Goal: Task Accomplishment & Management: Manage account settings

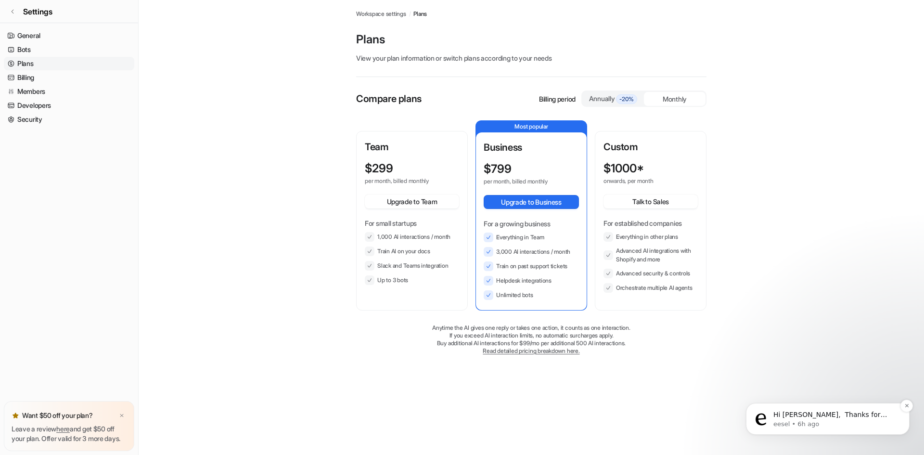
click at [806, 420] on p "eesel • 6h ago" at bounding box center [835, 424] width 124 height 9
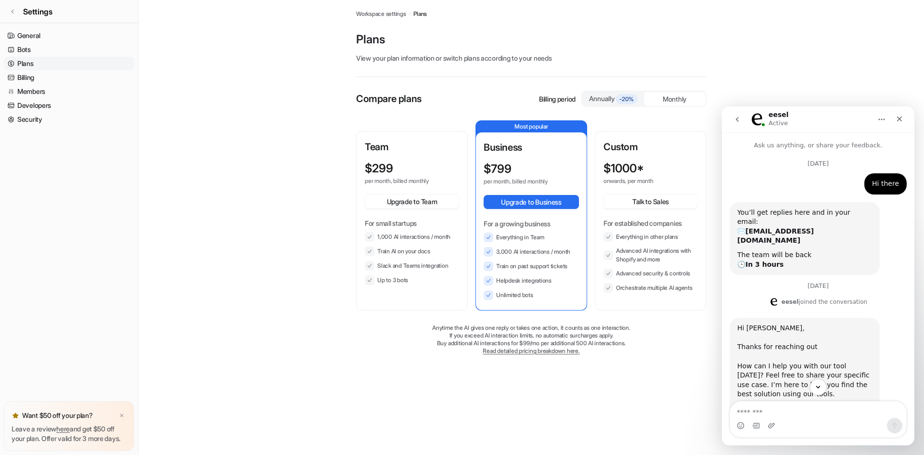
scroll to position [53, 0]
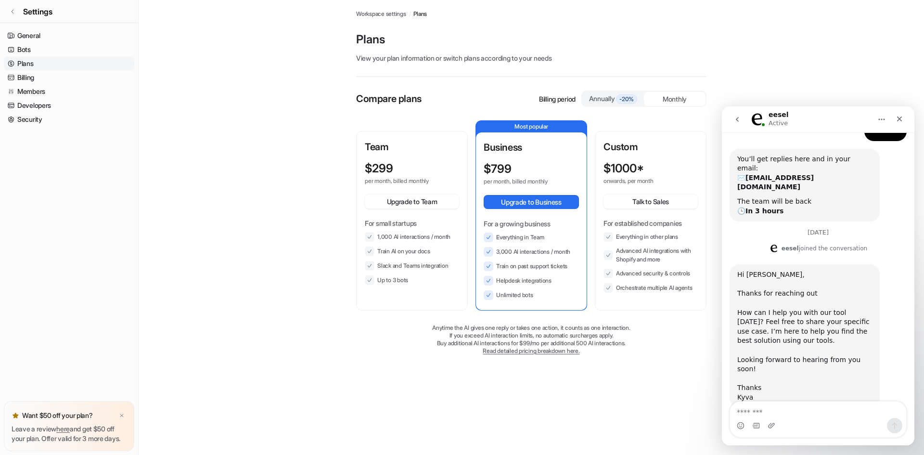
click at [785, 413] on textarea "Message…" at bounding box center [818, 409] width 176 height 16
click at [762, 412] on textarea "Message…" at bounding box center [818, 409] width 176 height 16
type textarea "*"
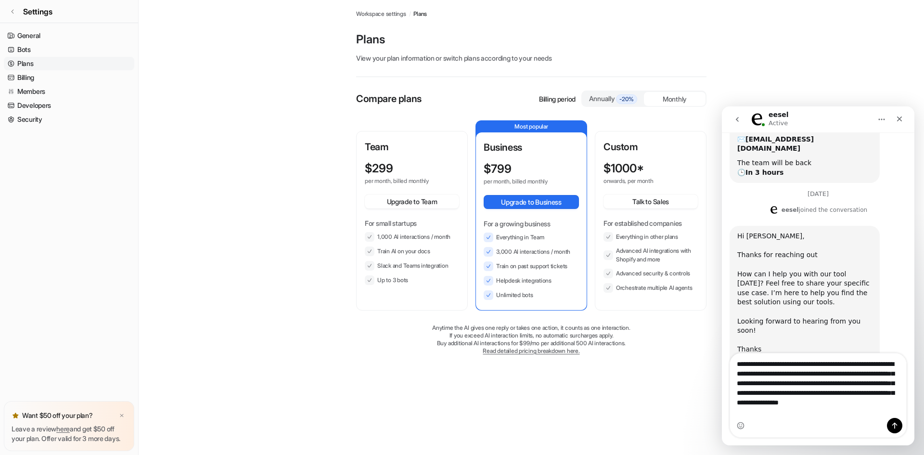
scroll to position [102, 0]
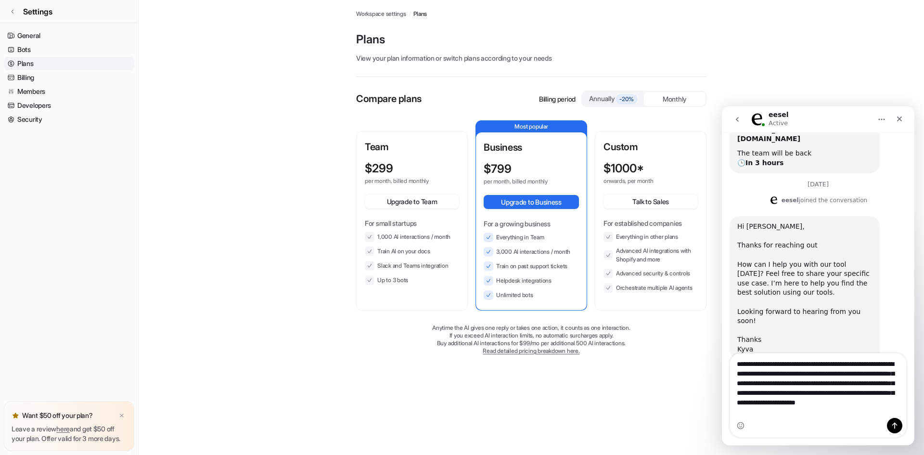
type textarea "**********"
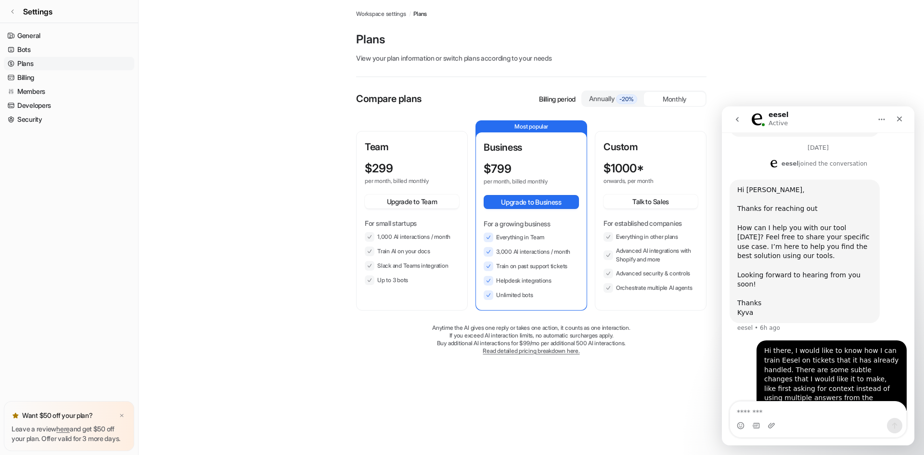
scroll to position [139, 0]
click at [13, 9] on icon at bounding box center [13, 12] width 6 height 6
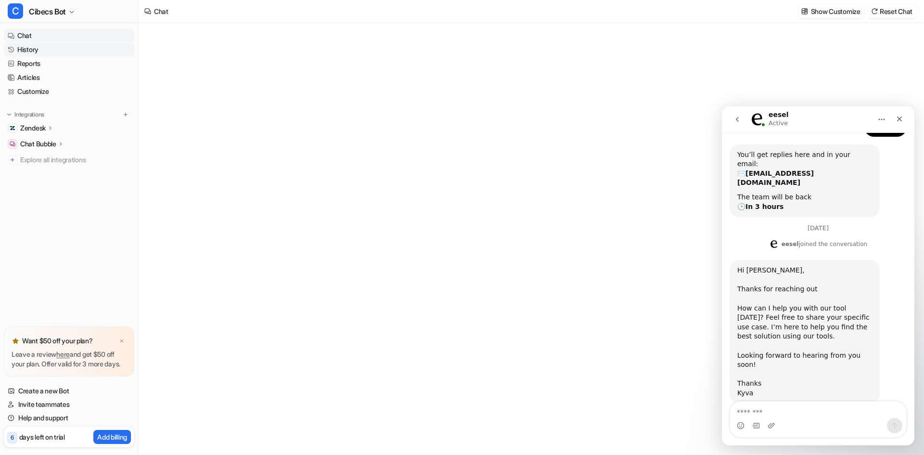
type textarea "**********"
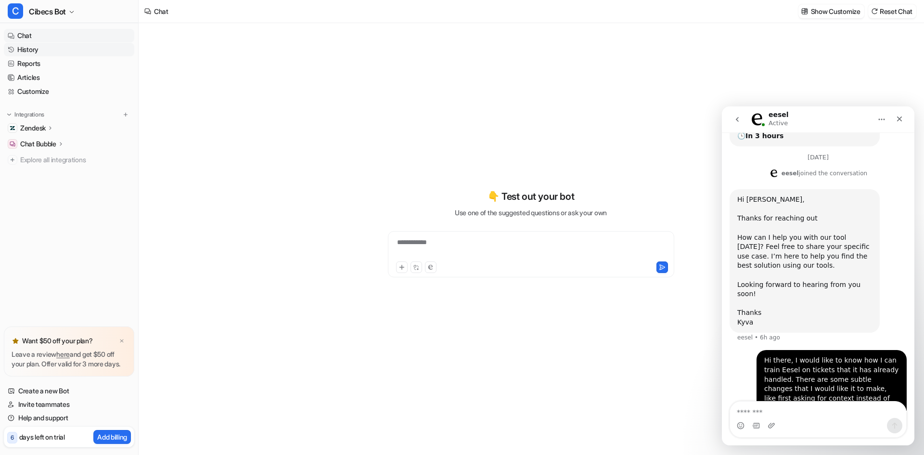
scroll to position [139, 0]
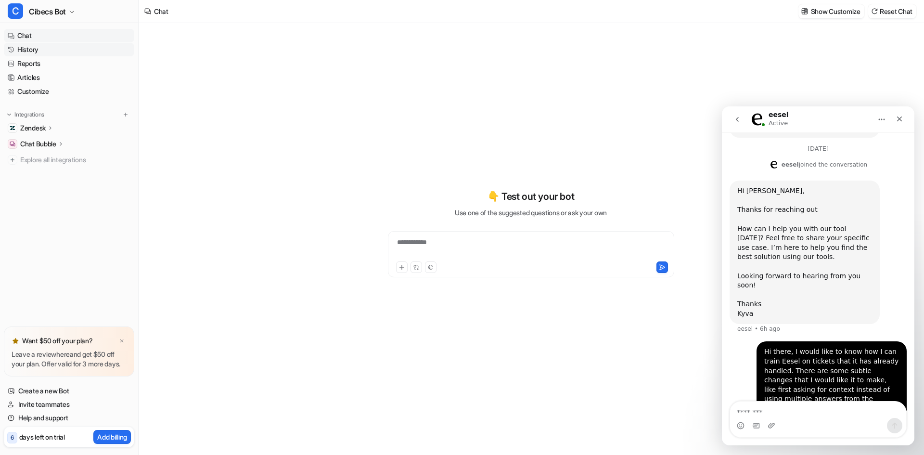
click at [30, 49] on link "History" at bounding box center [69, 49] width 130 height 13
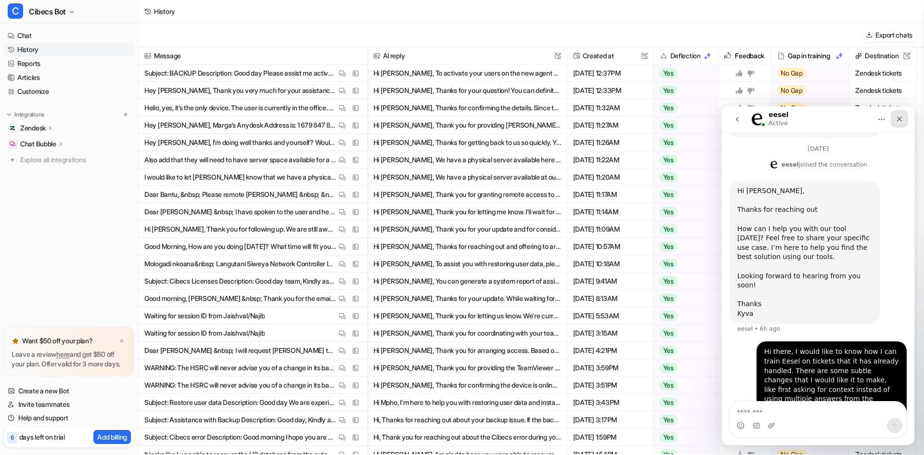
click at [900, 120] on icon "Close" at bounding box center [899, 118] width 5 height 5
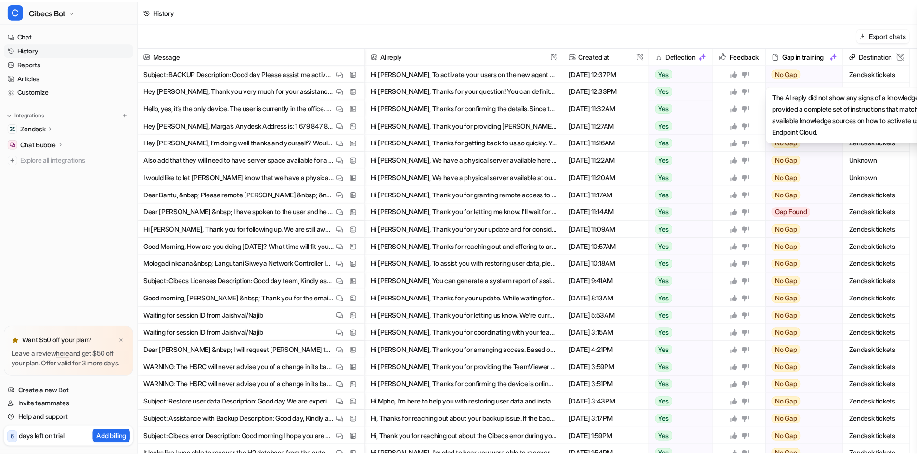
scroll to position [139, 0]
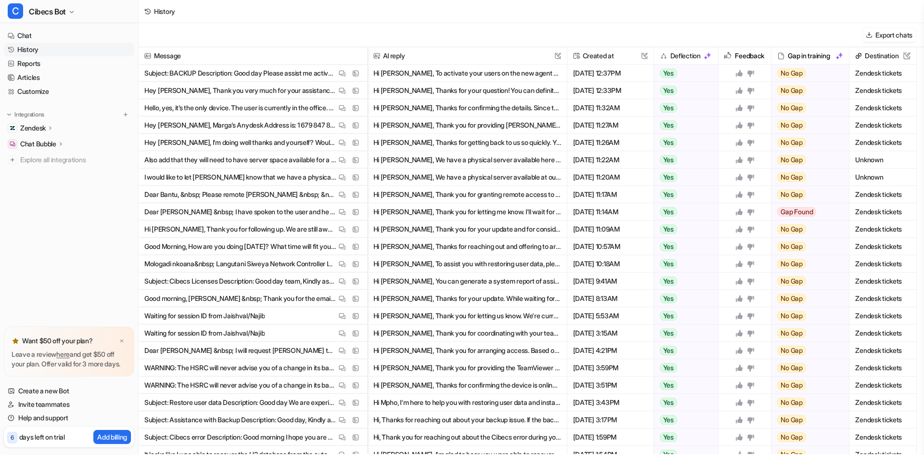
click at [444, 71] on button "Hi Nelisiwe, To activate your users on the new agent endpoint cloud, please fol…" at bounding box center [467, 72] width 188 height 17
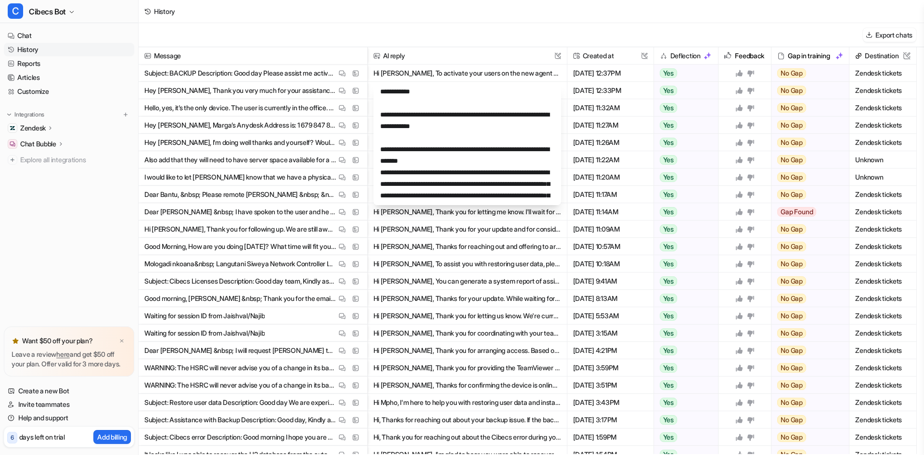
click at [436, 34] on div "Export chats" at bounding box center [531, 35] width 785 height 24
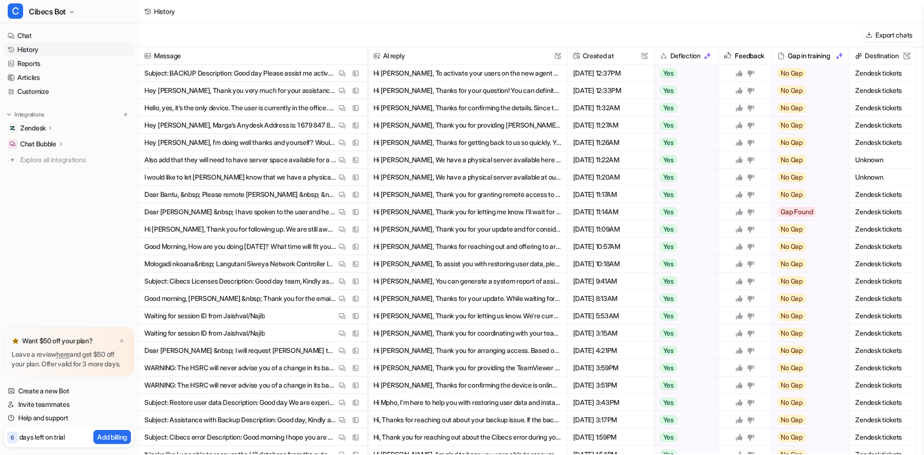
click at [751, 72] on icon at bounding box center [750, 73] width 7 height 6
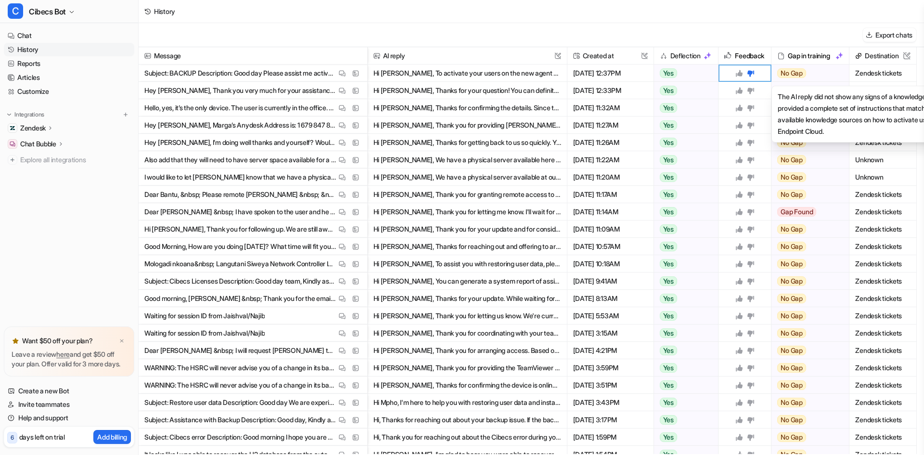
click at [794, 73] on span "No Gap" at bounding box center [791, 73] width 29 height 10
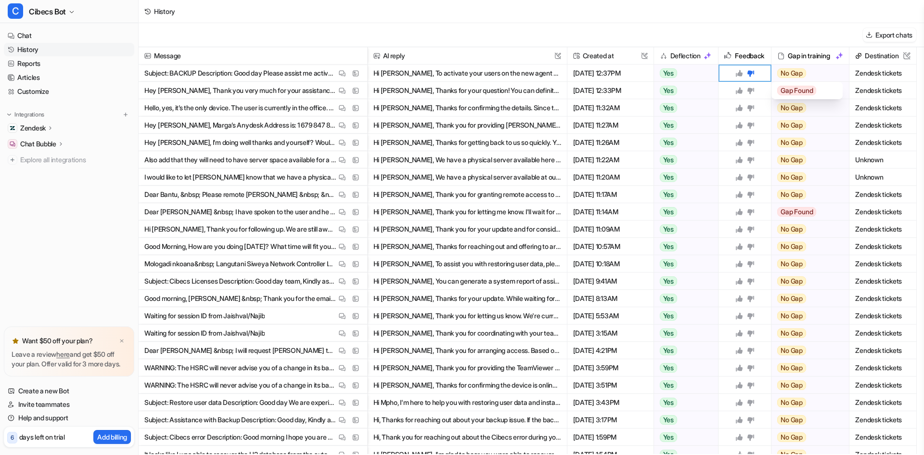
click at [799, 75] on span "No Gap" at bounding box center [791, 73] width 29 height 10
drag, startPoint x: 800, startPoint y: 450, endPoint x: 852, endPoint y: 448, distance: 51.5
click at [0, 0] on div "It looks like I was able to recover the H2 database from the automatic backups …" at bounding box center [0, 0] width 0 height 0
drag, startPoint x: 844, startPoint y: 450, endPoint x: 907, endPoint y: 446, distance: 63.2
click at [907, 448] on div "Message AI reply This field cannot be modified Created at This field cannot be …" at bounding box center [531, 250] width 785 height 407
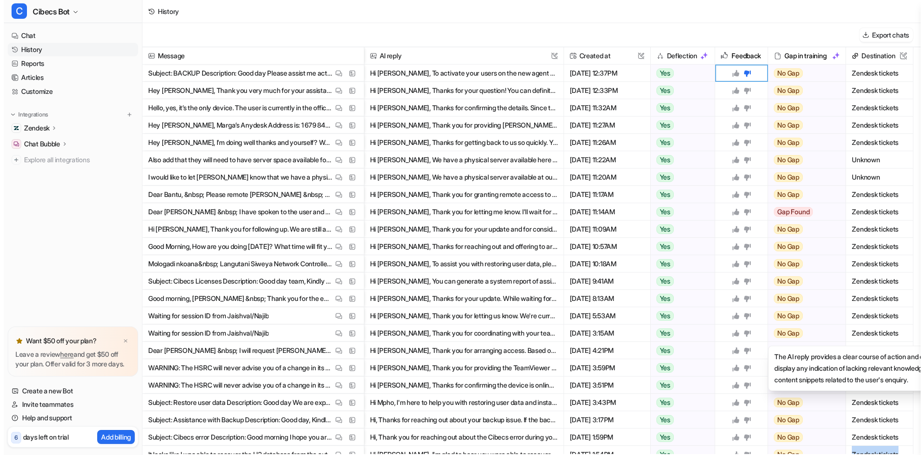
scroll to position [18, 0]
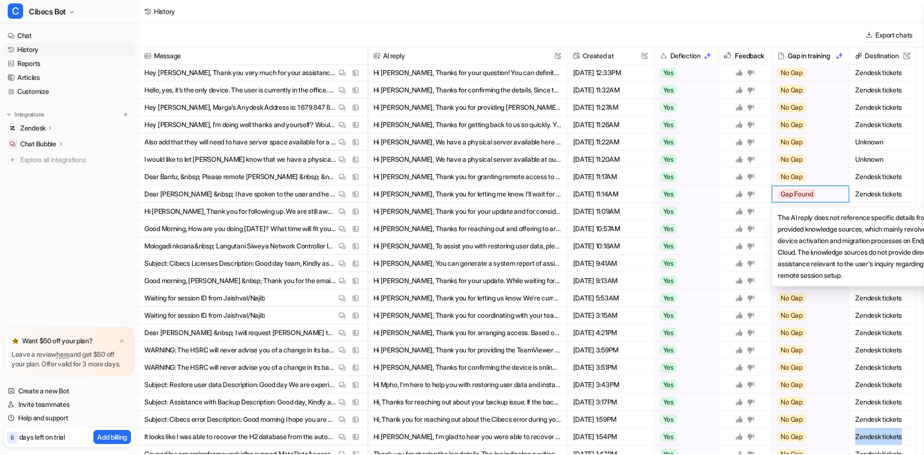
drag, startPoint x: 817, startPoint y: 195, endPoint x: 825, endPoint y: 195, distance: 8.2
click at [825, 195] on div "Gap Found" at bounding box center [806, 193] width 71 height 17
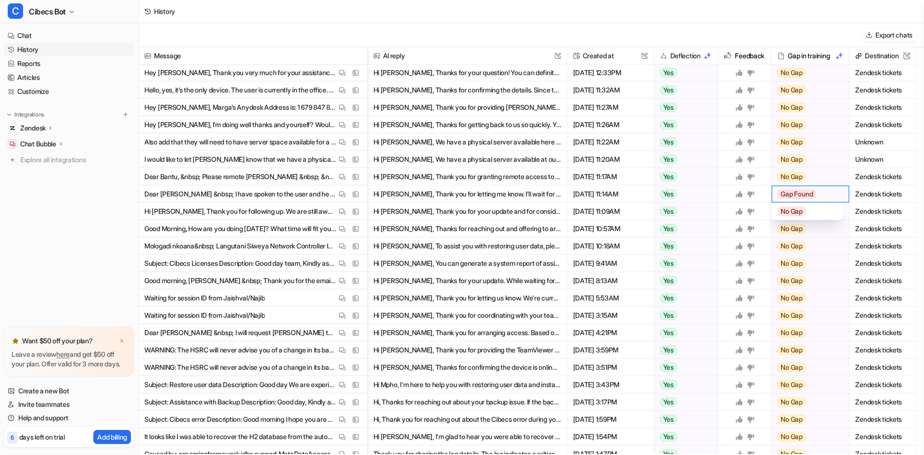
click at [821, 21] on div "History" at bounding box center [531, 11] width 785 height 23
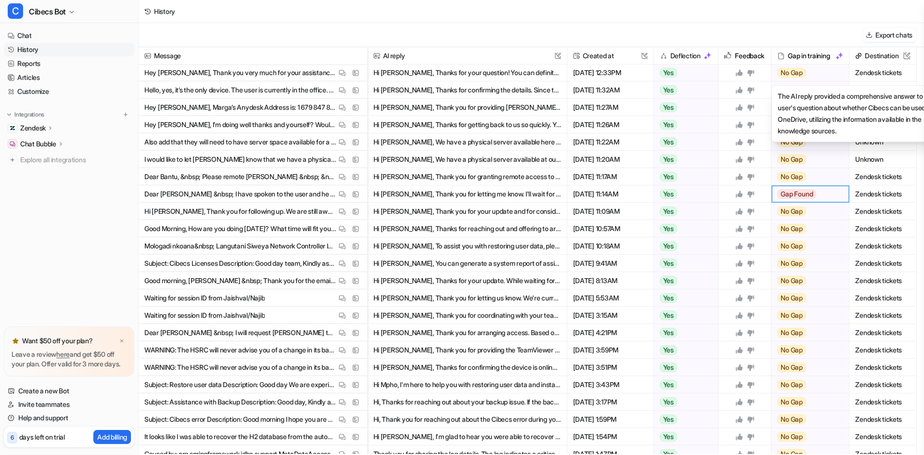
click at [799, 74] on span "No Gap" at bounding box center [791, 73] width 29 height 10
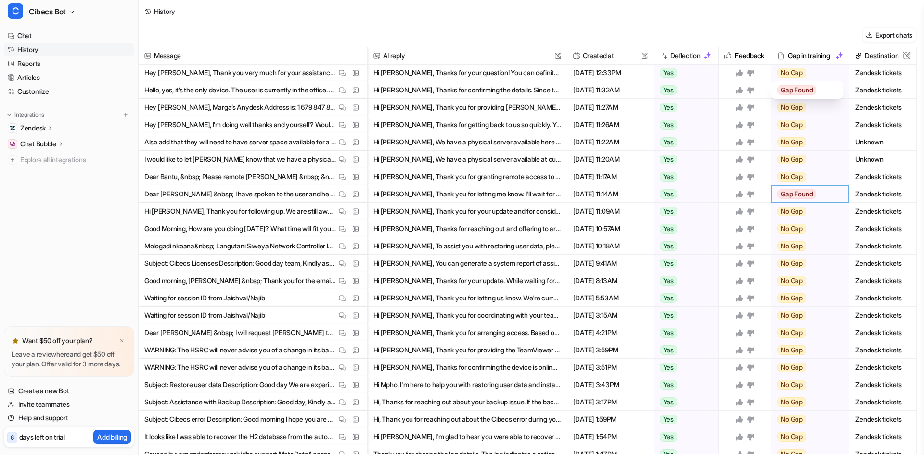
scroll to position [17, 0]
click at [809, 8] on div "History" at bounding box center [531, 11] width 785 height 23
click at [840, 56] on img at bounding box center [839, 56] width 8 height 8
click at [47, 144] on p "Chat Bubble" at bounding box center [38, 144] width 36 height 10
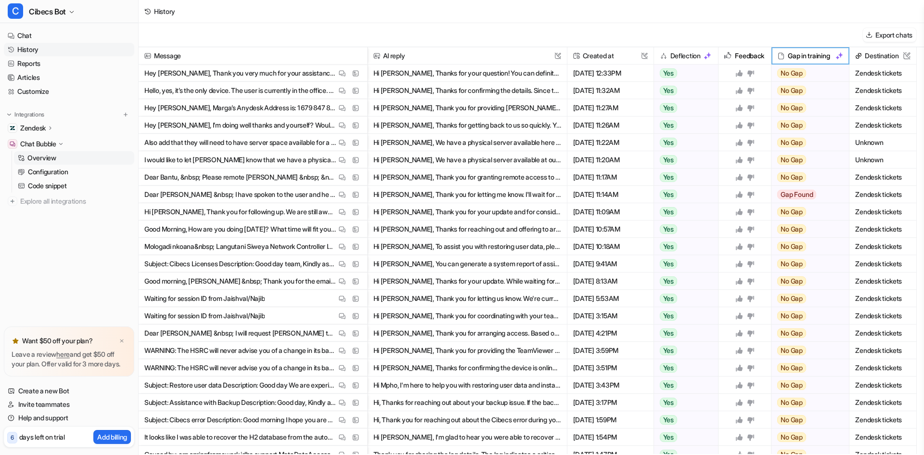
click at [47, 156] on p "Overview" at bounding box center [41, 158] width 29 height 10
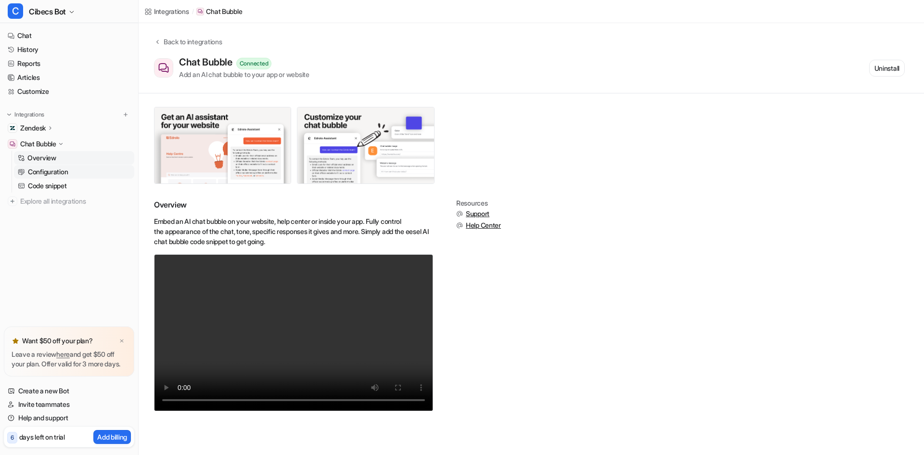
click at [51, 171] on p "Configuration" at bounding box center [48, 172] width 40 height 10
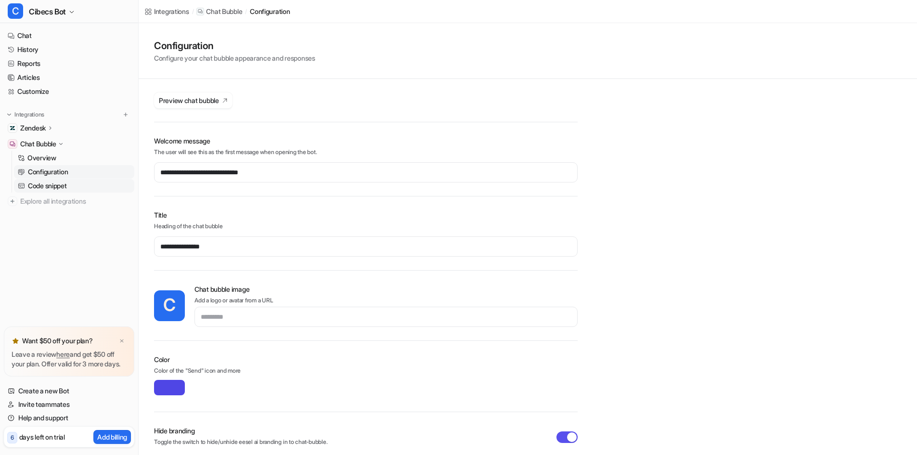
click at [52, 187] on p "Code snippet" at bounding box center [47, 186] width 39 height 10
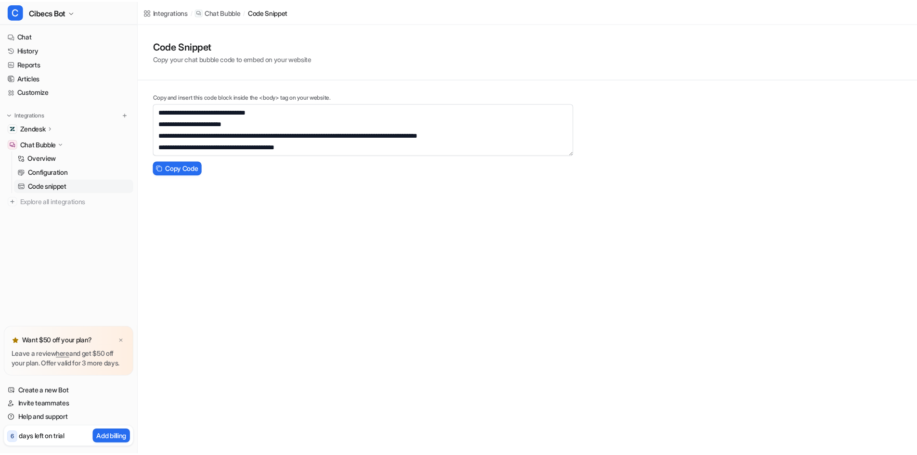
scroll to position [81, 0]
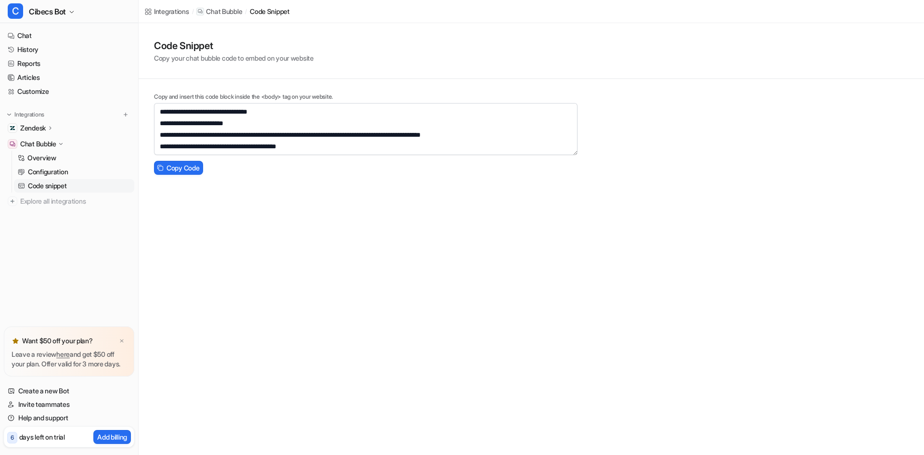
click at [339, 238] on div "**********" at bounding box center [462, 227] width 924 height 455
click at [30, 64] on link "Reports" at bounding box center [69, 63] width 130 height 13
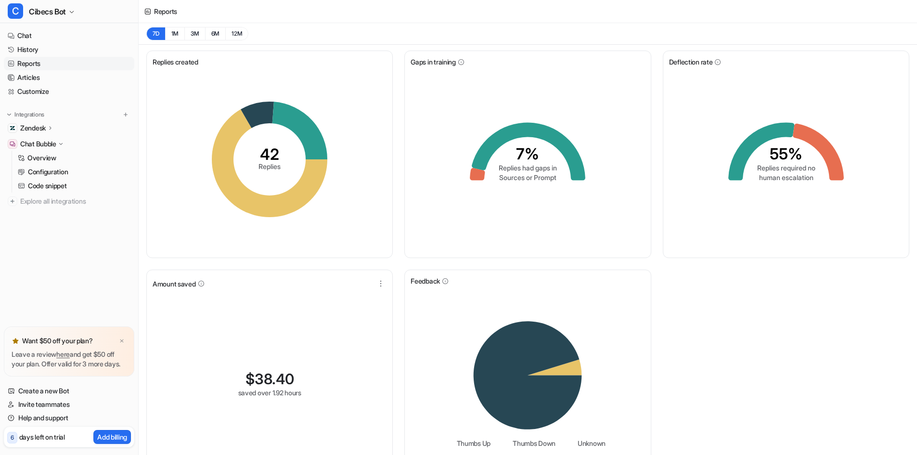
scroll to position [33, 0]
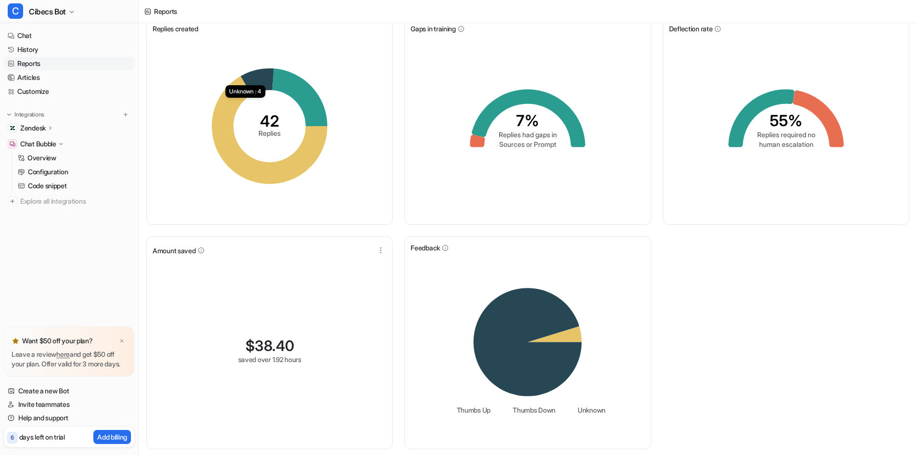
click at [262, 84] on icon at bounding box center [257, 81] width 33 height 26
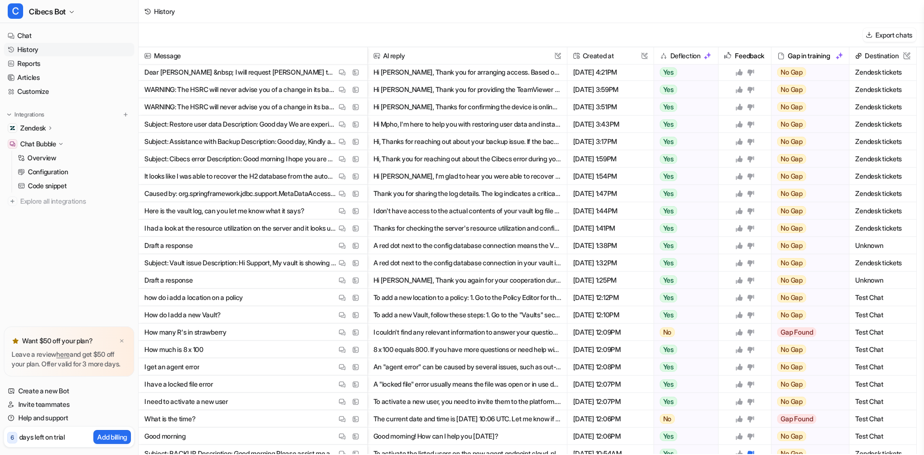
scroll to position [338, 0]
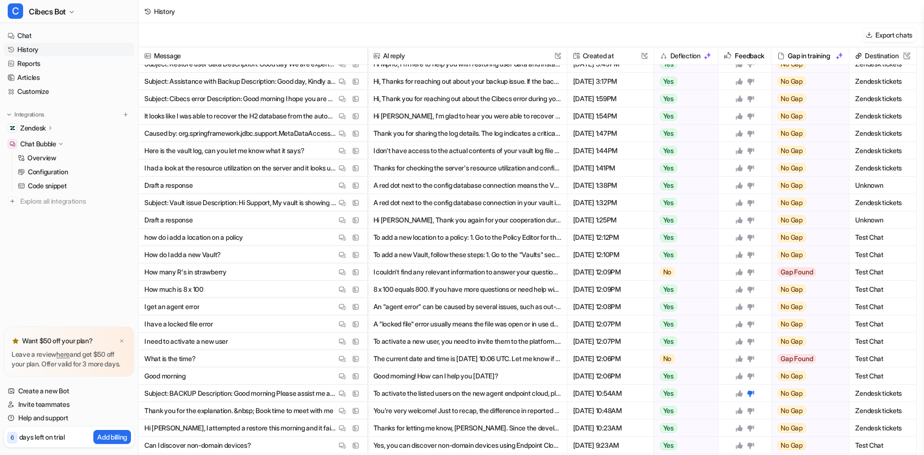
click at [192, 356] on p "What is the time?" at bounding box center [169, 358] width 51 height 17
drag, startPoint x: 246, startPoint y: 352, endPoint x: 231, endPoint y: 356, distance: 14.8
click at [231, 356] on span "What is the time? View Thread View Sources" at bounding box center [252, 358] width 221 height 17
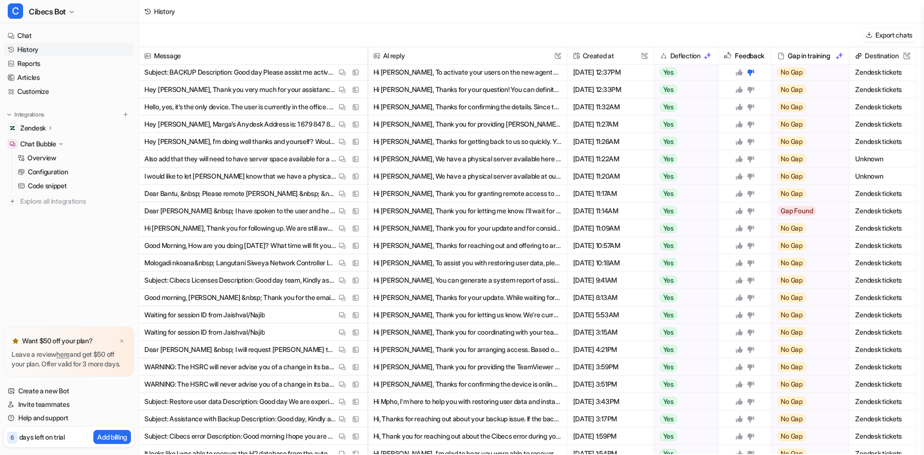
scroll to position [0, 0]
click at [342, 108] on img at bounding box center [342, 107] width 7 height 7
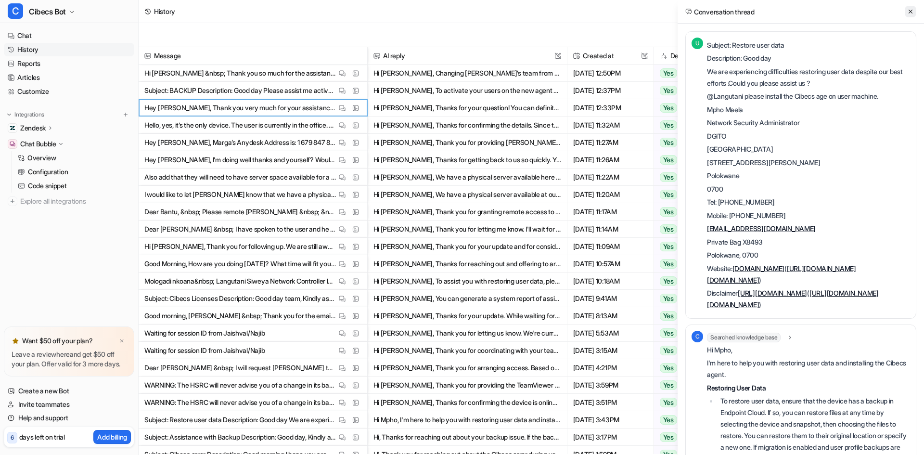
click at [915, 11] on button at bounding box center [911, 12] width 12 height 12
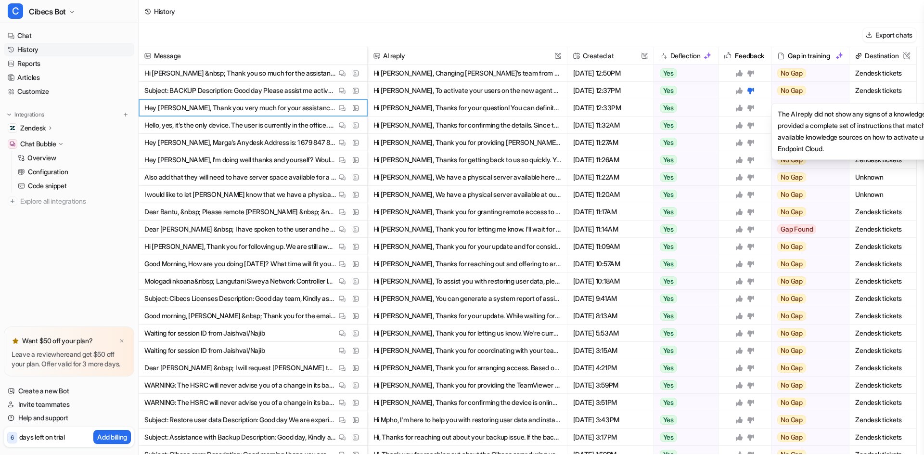
click at [803, 91] on span "No Gap" at bounding box center [791, 91] width 29 height 10
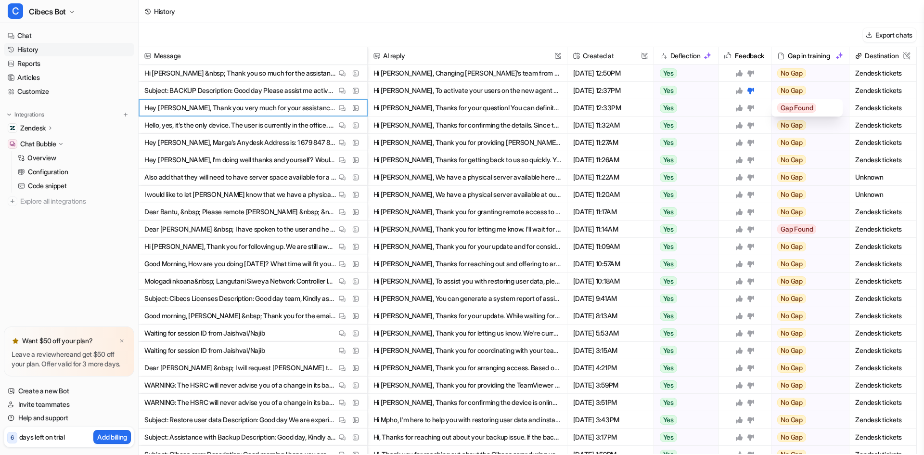
click at [798, 113] on span "Gap Found" at bounding box center [796, 108] width 39 height 10
click at [799, 109] on span "Gap Found" at bounding box center [796, 108] width 39 height 10
click at [812, 92] on div "No Gap" at bounding box center [806, 90] width 71 height 17
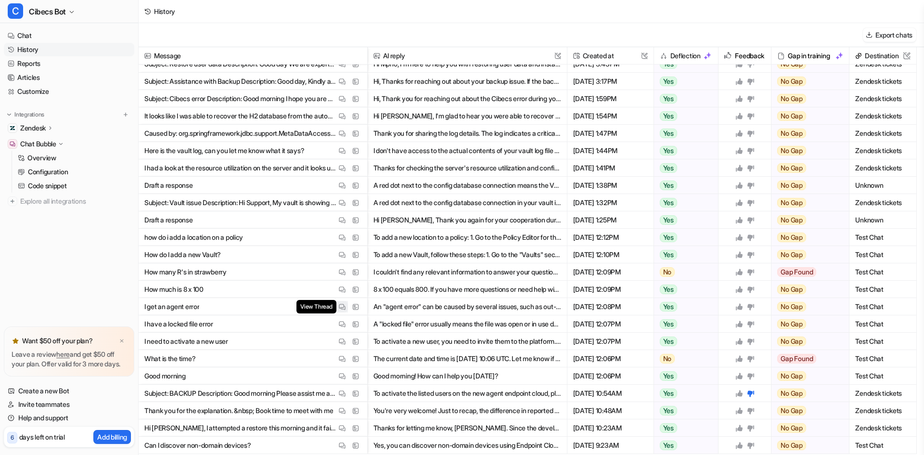
click at [342, 308] on img at bounding box center [342, 306] width 7 height 7
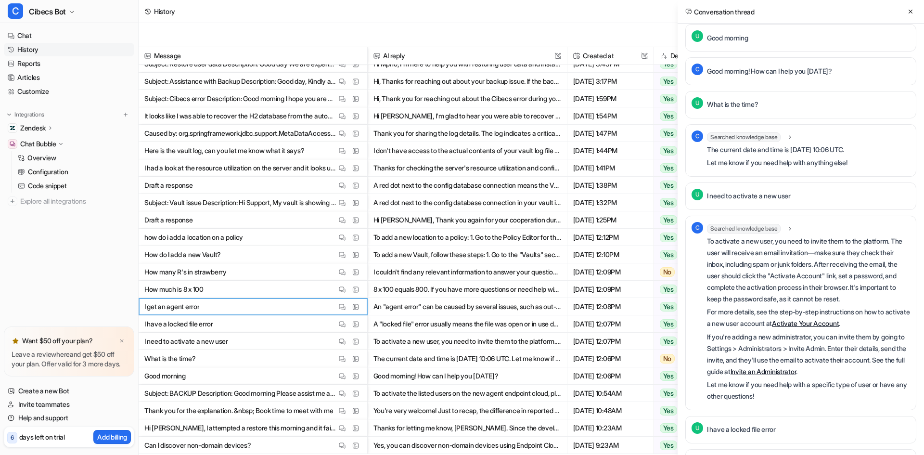
scroll to position [0, 0]
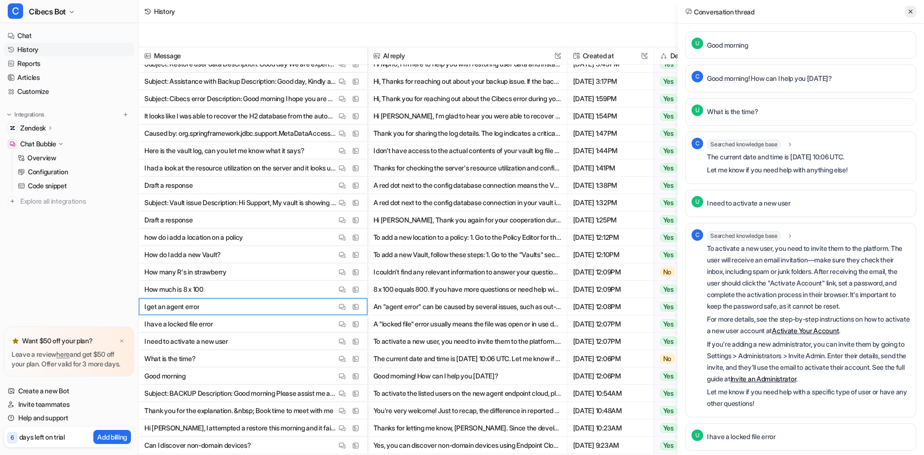
click at [911, 10] on icon at bounding box center [910, 11] width 7 height 7
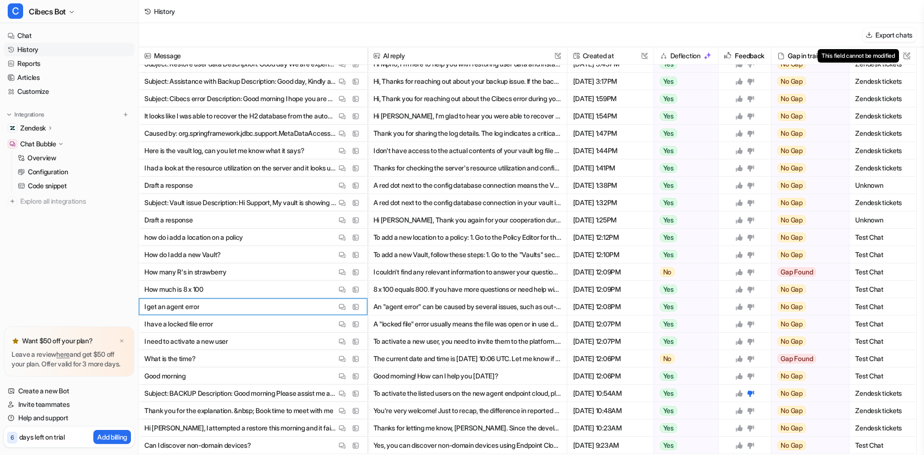
click at [907, 57] on img at bounding box center [907, 56] width 8 height 8
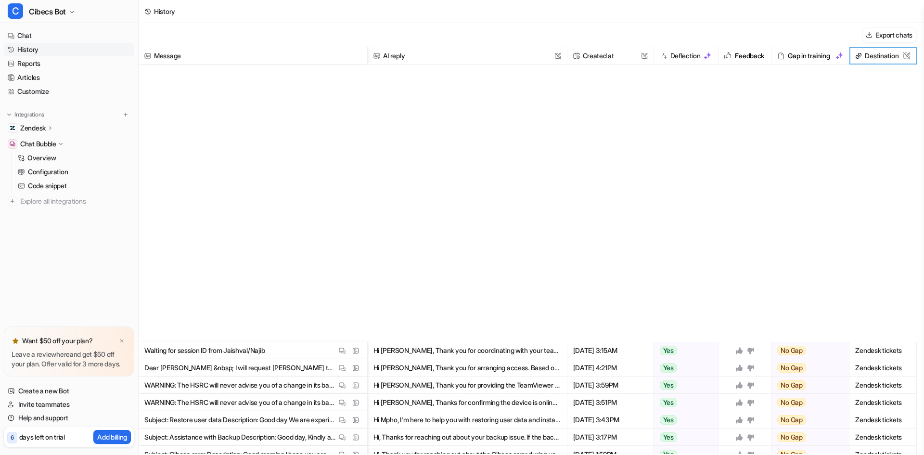
scroll to position [356, 0]
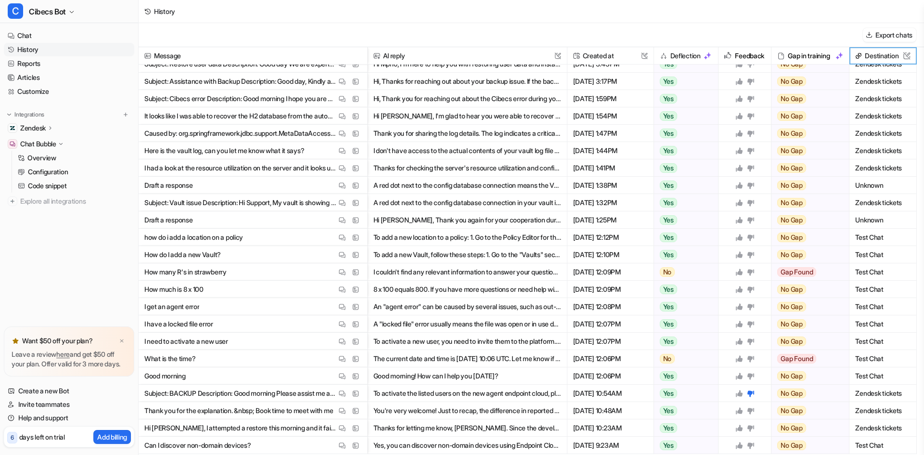
click at [47, 130] on div "Zendesk" at bounding box center [69, 127] width 130 height 13
click at [47, 170] on p "AI Agent" at bounding box center [41, 170] width 26 height 10
click at [46, 156] on p "Sources" at bounding box center [40, 156] width 25 height 10
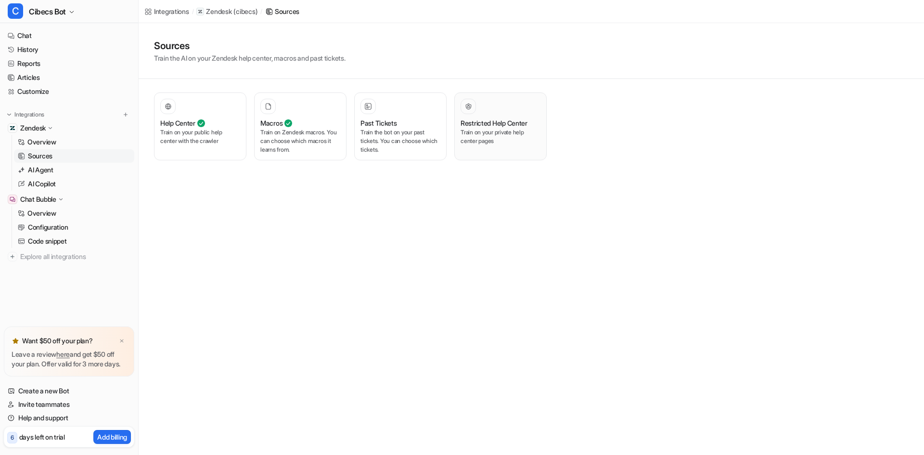
click at [505, 145] on p "Train on your private help center pages" at bounding box center [501, 136] width 80 height 17
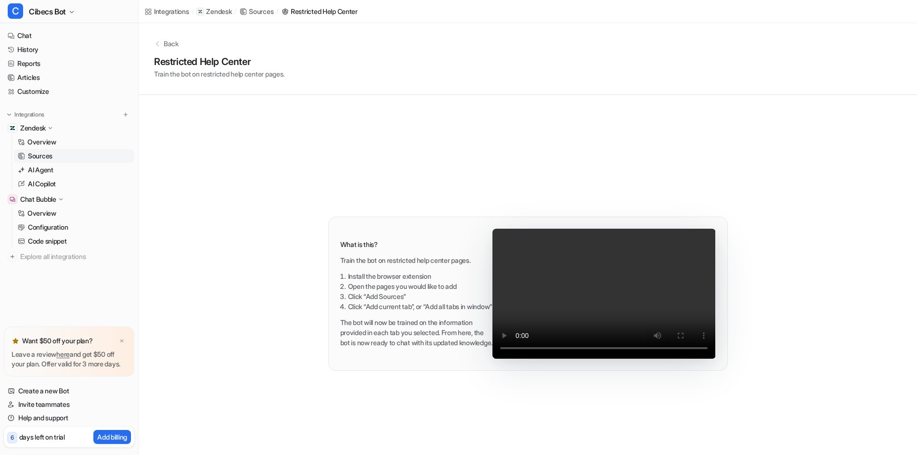
click at [156, 43] on icon at bounding box center [157, 43] width 2 height 4
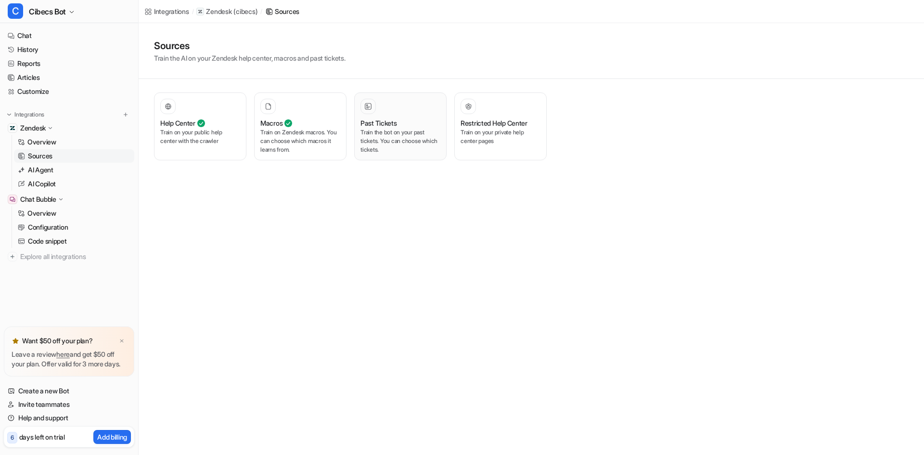
click at [395, 140] on p "Train the bot on your past tickets. You can choose which tickets." at bounding box center [400, 141] width 80 height 26
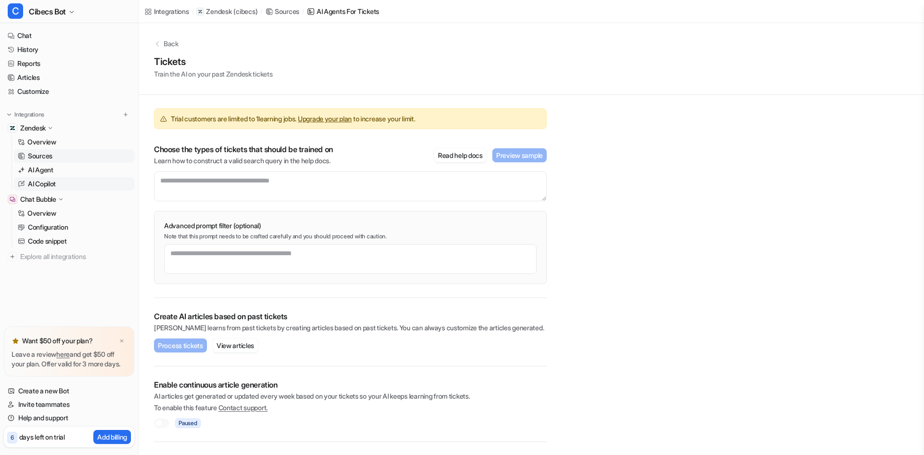
click at [39, 185] on p "AI Copilot" at bounding box center [42, 184] width 28 height 10
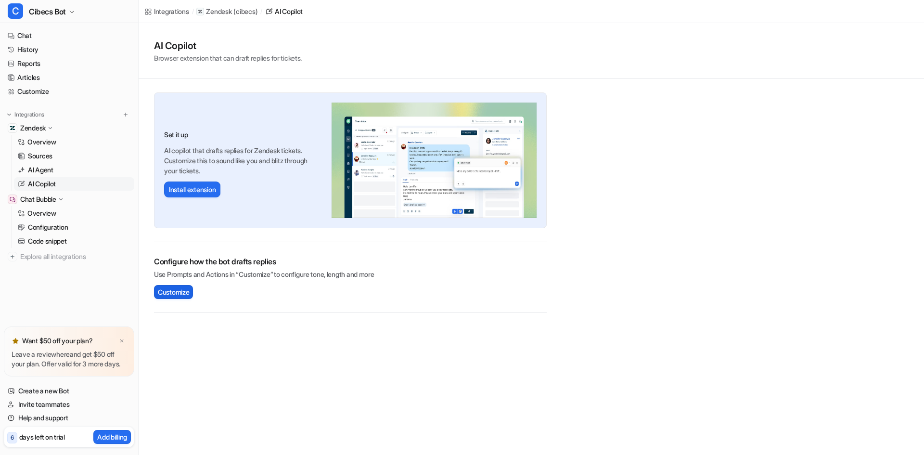
click at [179, 290] on span "Customize" at bounding box center [173, 292] width 31 height 10
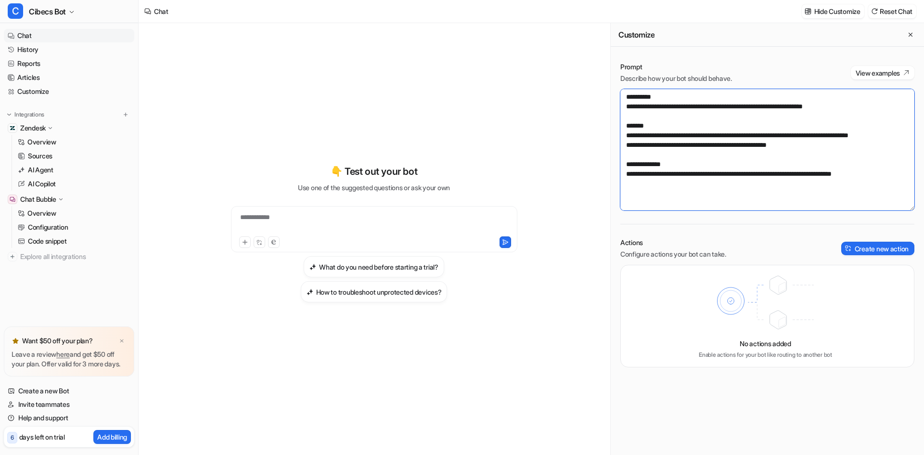
click at [678, 103] on textarea "**********" at bounding box center [767, 149] width 294 height 121
type textarea "**********"
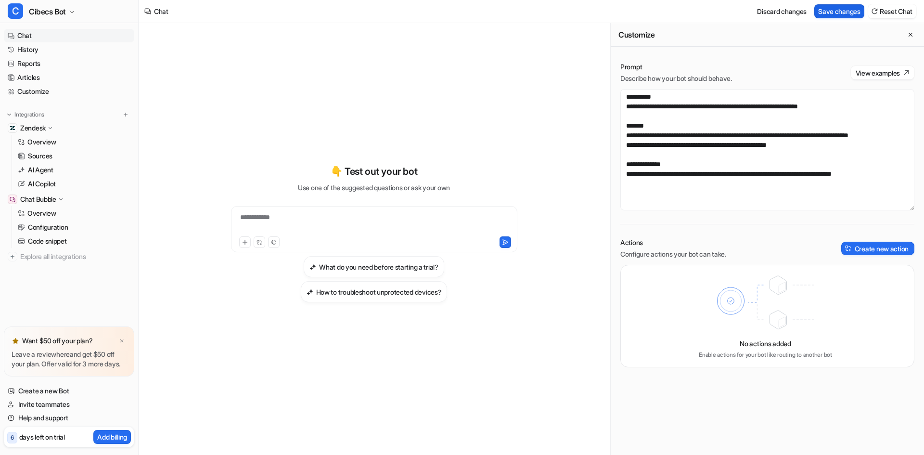
click at [838, 12] on button "Save changes" at bounding box center [839, 11] width 50 height 14
click at [362, 209] on div "**********" at bounding box center [374, 229] width 286 height 46
click at [336, 215] on div "**********" at bounding box center [374, 223] width 282 height 22
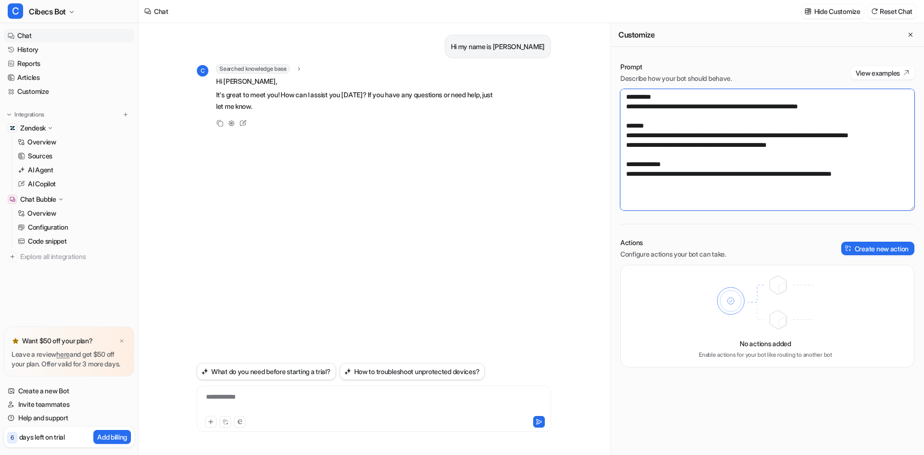
drag, startPoint x: 642, startPoint y: 114, endPoint x: 668, endPoint y: 121, distance: 27.0
click at [643, 114] on textarea "**********" at bounding box center [767, 149] width 294 height 121
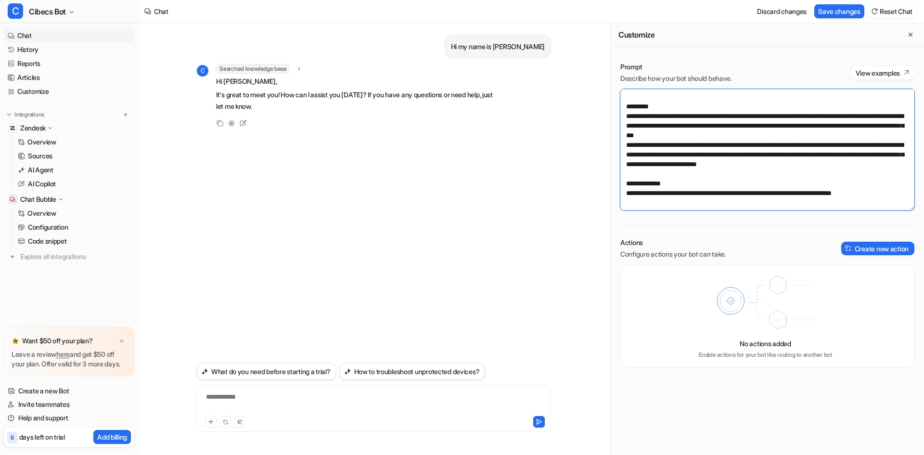
scroll to position [77, 0]
type textarea "**********"
click at [828, 6] on button "Save changes" at bounding box center [839, 11] width 50 height 14
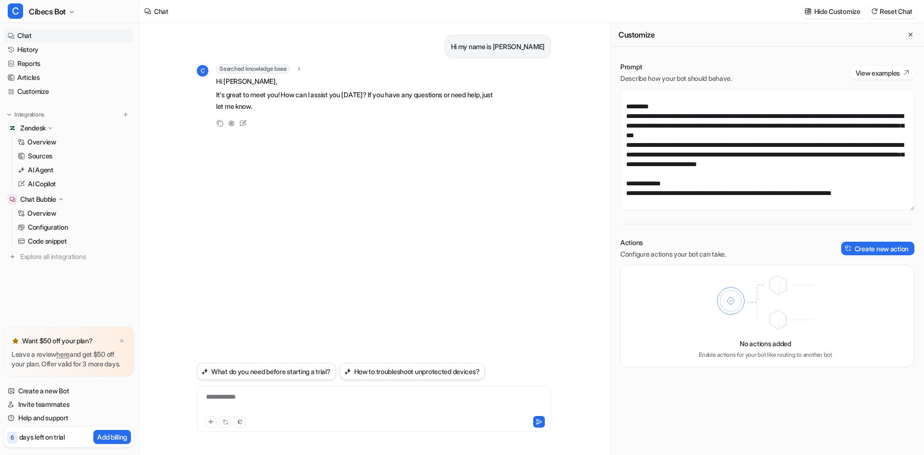
click at [330, 401] on div "**********" at bounding box center [373, 403] width 349 height 22
